Goal: Answer question/provide support: Share knowledge or assist other users

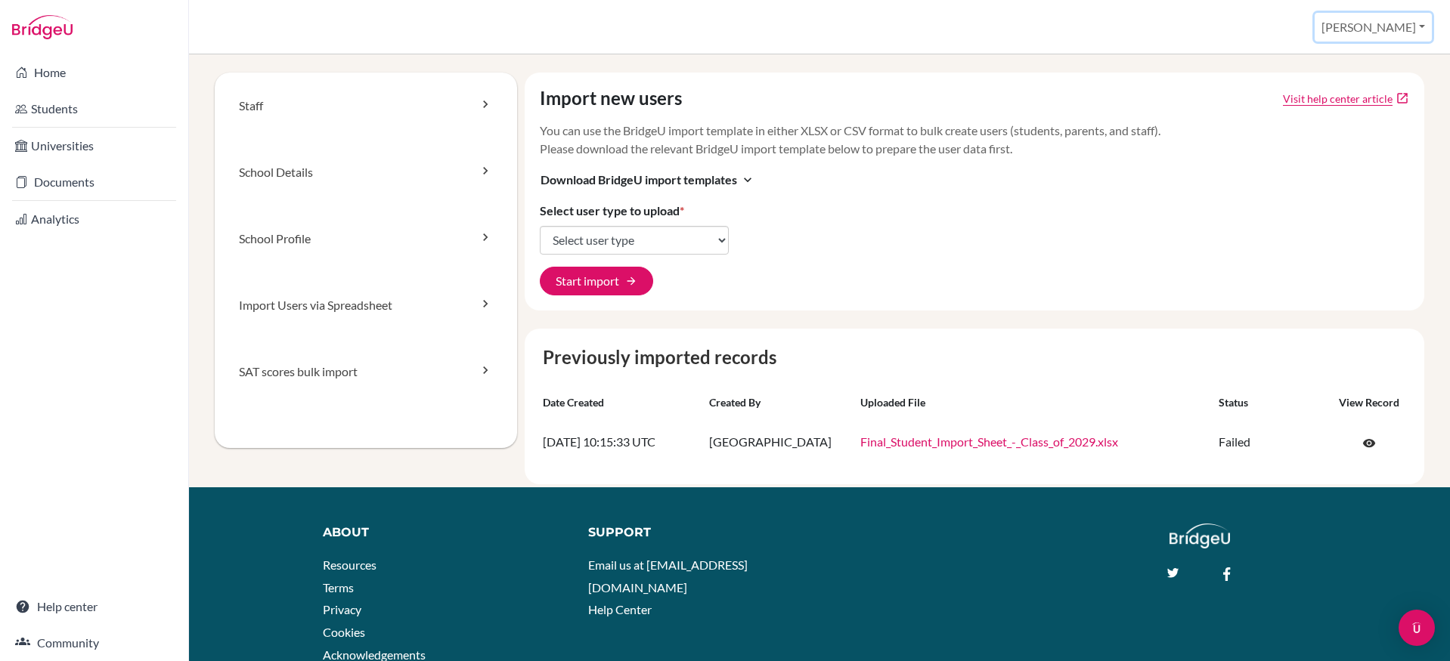
click at [1365, 30] on button "[PERSON_NAME]" at bounding box center [1372, 27] width 117 height 29
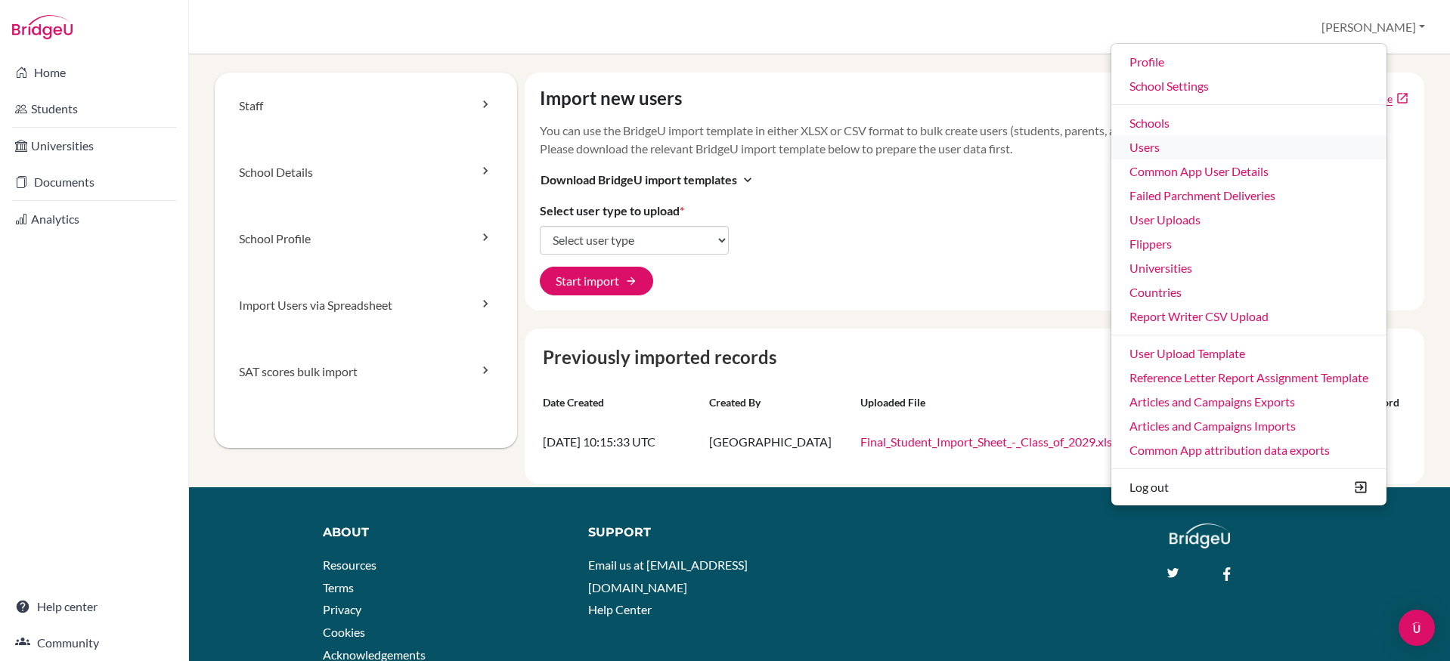
click at [1220, 153] on link "Users" at bounding box center [1248, 147] width 275 height 24
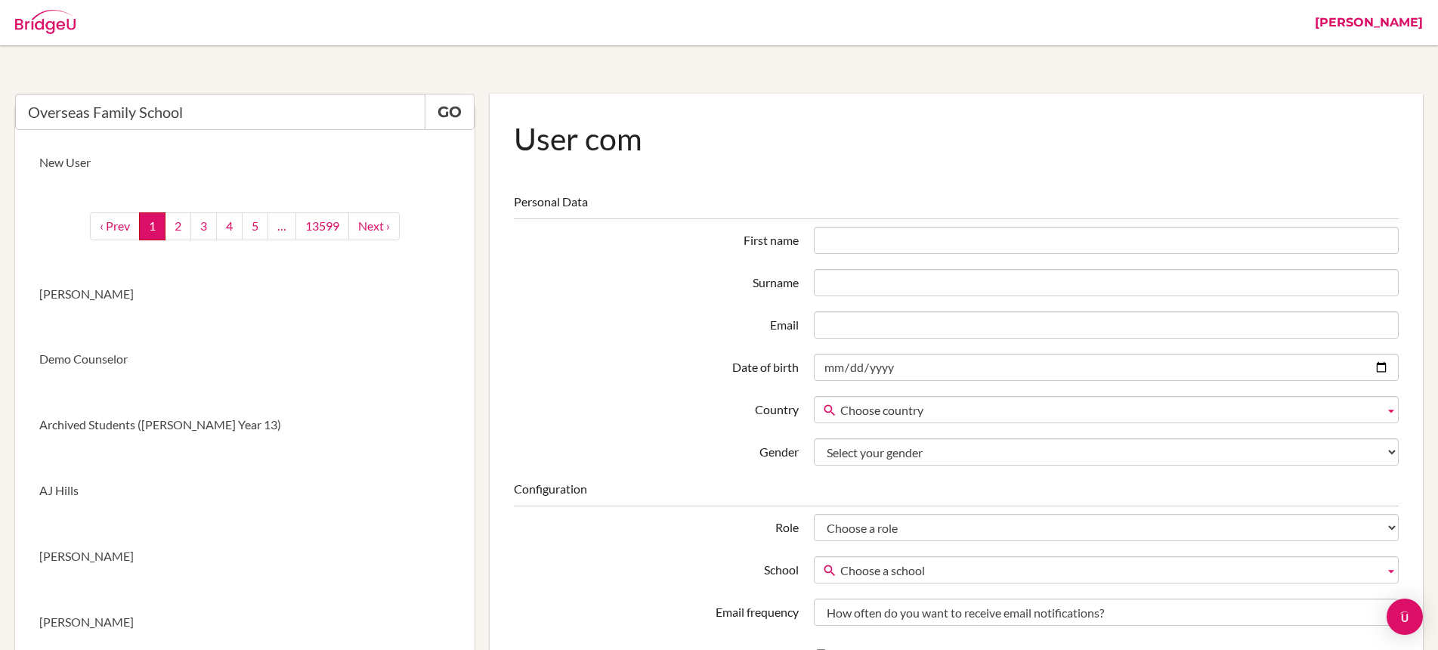
drag, startPoint x: 221, startPoint y: 112, endPoint x: 32, endPoint y: 111, distance: 189.0
click at [32, 111] on input "Overseas Family School" at bounding box center [220, 112] width 410 height 36
click at [147, 109] on input "text" at bounding box center [220, 112] width 410 height 36
paste input "jeffr@ecak12.com"
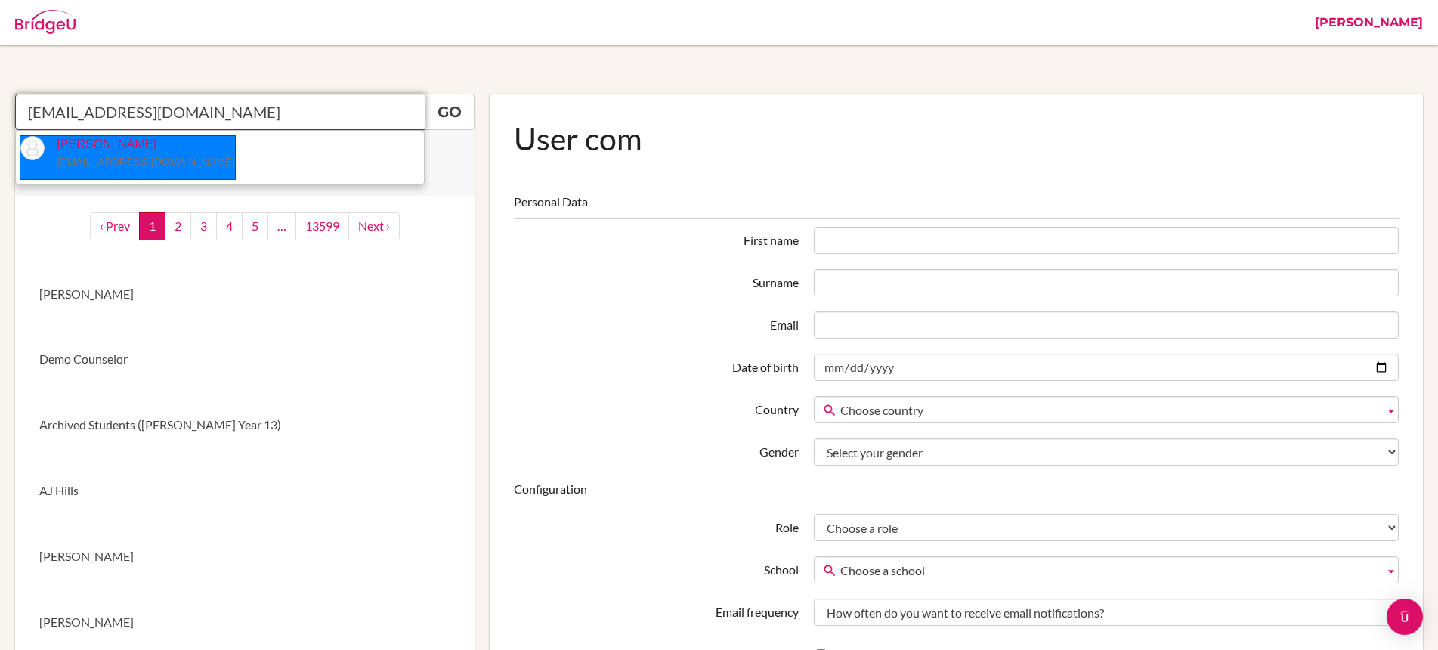
drag, startPoint x: 104, startPoint y: 152, endPoint x: 160, endPoint y: 138, distance: 57.6
click at [104, 152] on p "Jeffery Richardson jeffr@ecak12.com" at bounding box center [140, 153] width 190 height 35
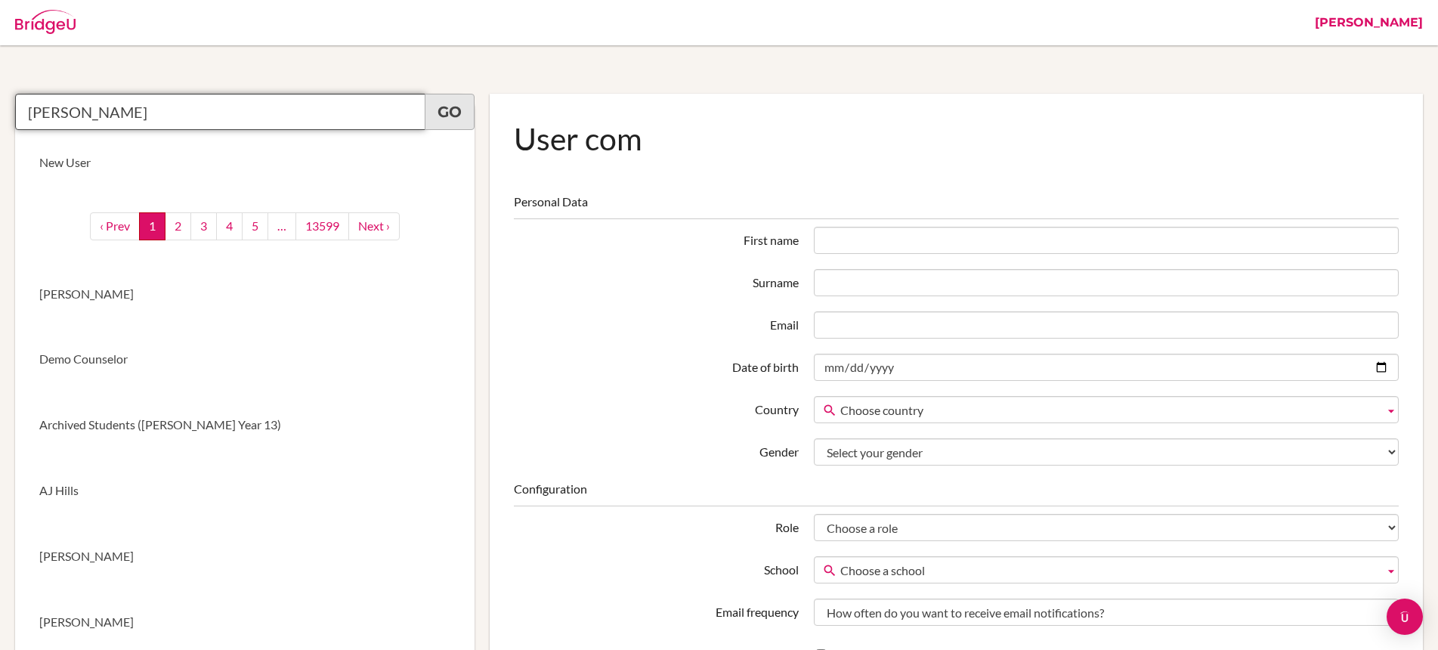
type input "Jeffery Richardson"
click at [448, 108] on link "Go" at bounding box center [450, 112] width 50 height 36
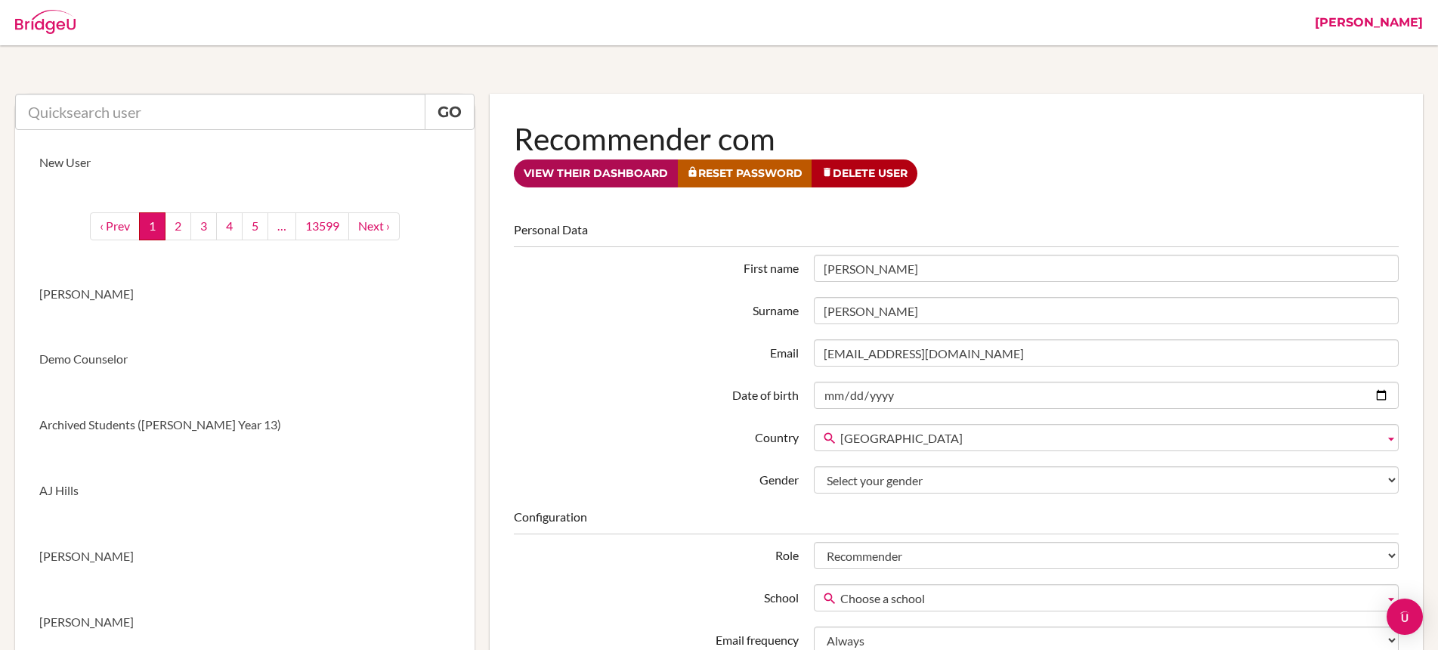
click at [627, 178] on link "View their dashboard" at bounding box center [596, 173] width 164 height 28
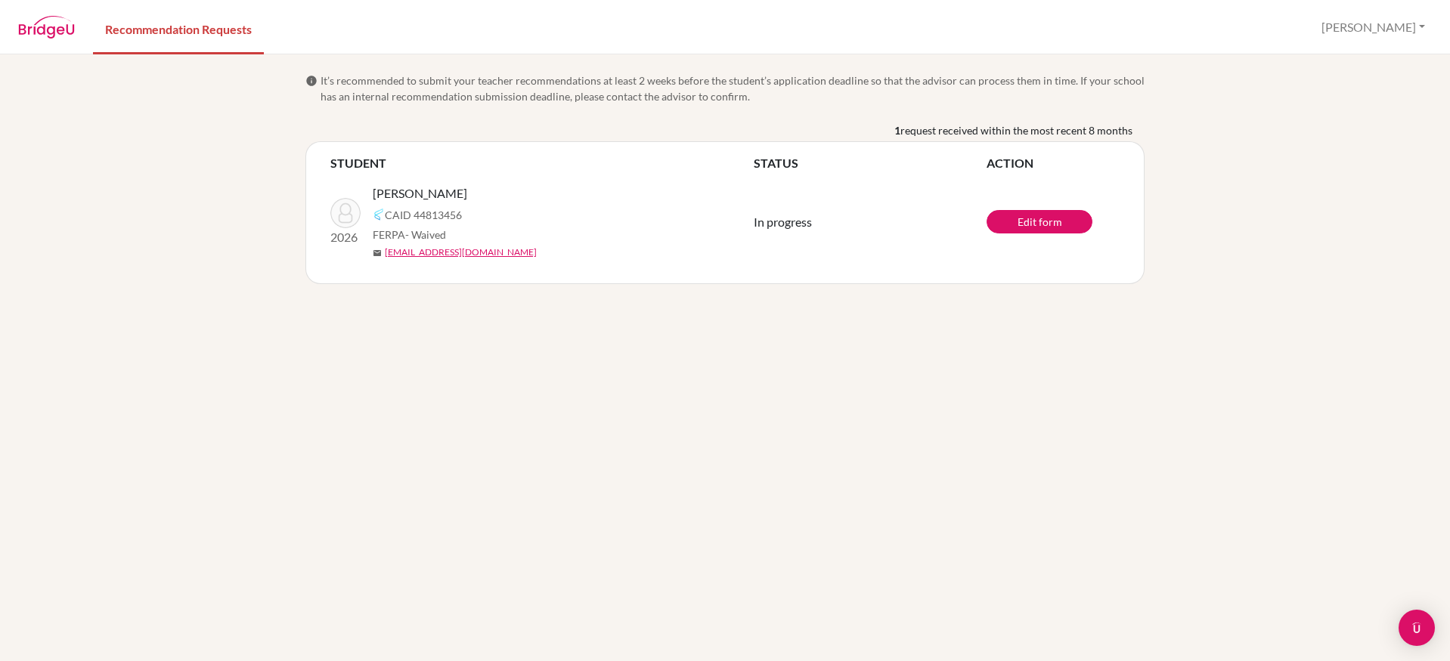
drag, startPoint x: 478, startPoint y: 201, endPoint x: 370, endPoint y: 202, distance: 108.1
click at [370, 202] on div "2026 Mattar, Fabiana CAID 44813456 FERPA - Waived mail 26fabianam@ecak12.com" at bounding box center [542, 221] width 446 height 75
